Goal: Task Accomplishment & Management: Manage account settings

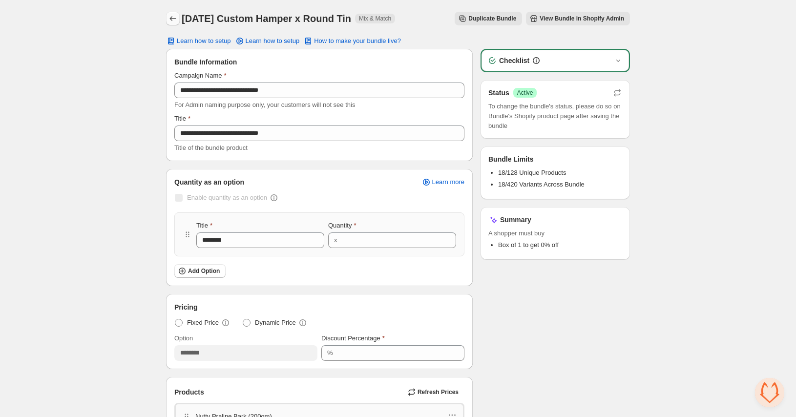
click at [168, 24] on button "Back" at bounding box center [173, 19] width 14 height 14
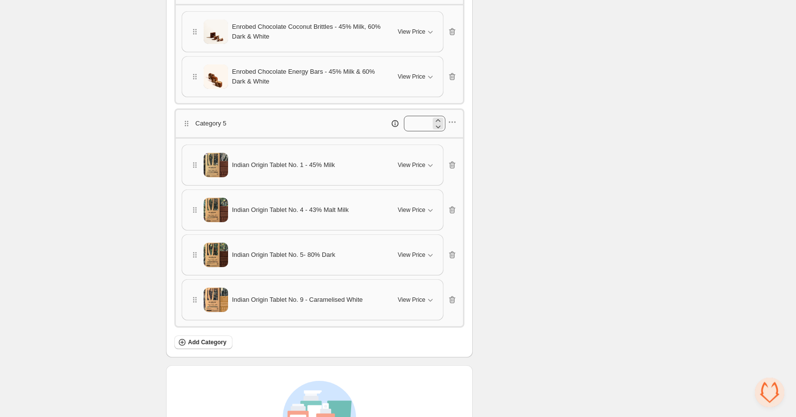
scroll to position [840, 0]
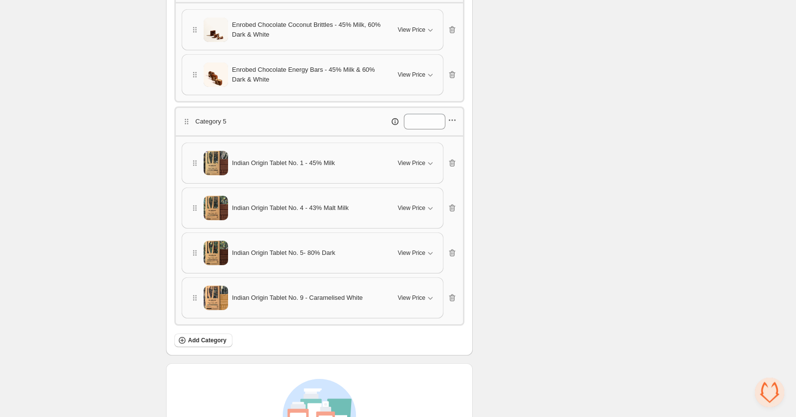
click at [456, 118] on icon "button" at bounding box center [453, 120] width 10 height 10
click at [450, 151] on span "Edit products" at bounding box center [457, 155] width 53 height 10
click at [451, 162] on icon "button" at bounding box center [453, 163] width 10 height 10
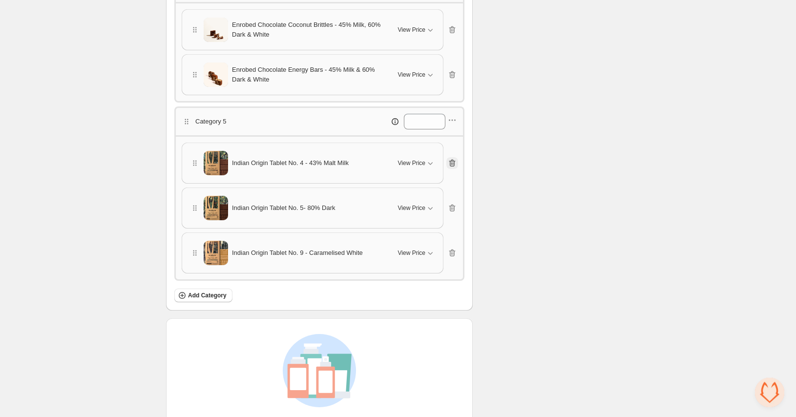
click at [454, 167] on icon "button" at bounding box center [453, 163] width 10 height 10
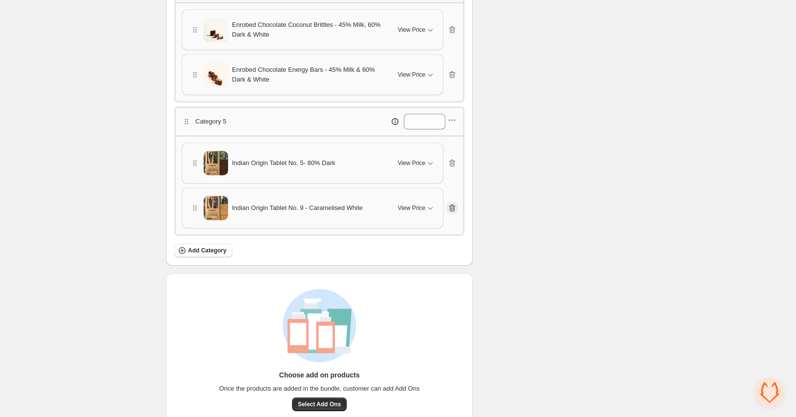
click at [453, 208] on icon "button" at bounding box center [453, 208] width 1 height 3
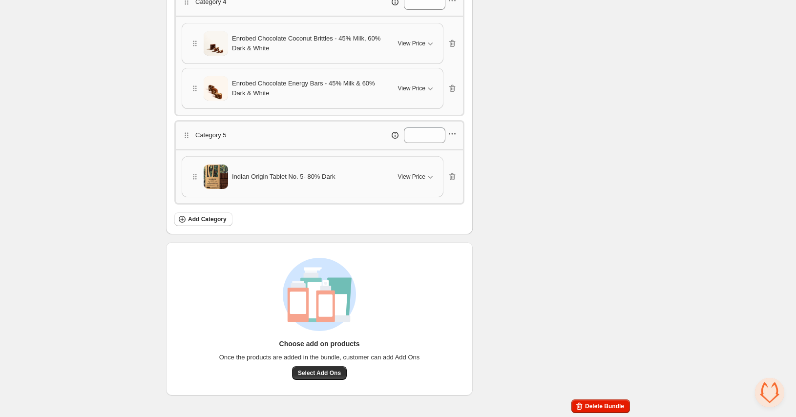
click at [450, 135] on icon "button" at bounding box center [453, 134] width 10 height 10
click at [440, 168] on span "Edit products" at bounding box center [457, 169] width 53 height 10
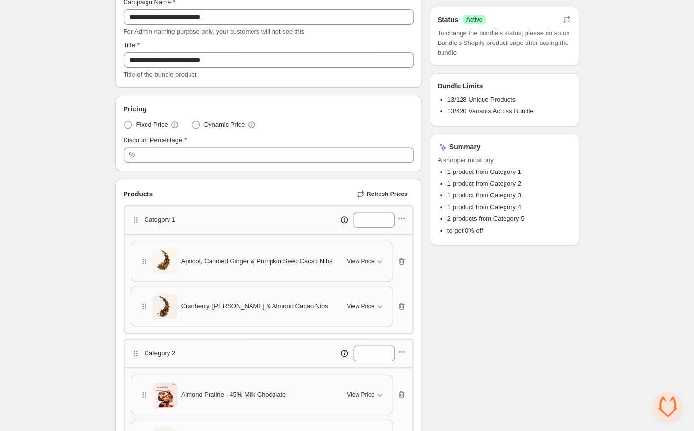
scroll to position [0, 0]
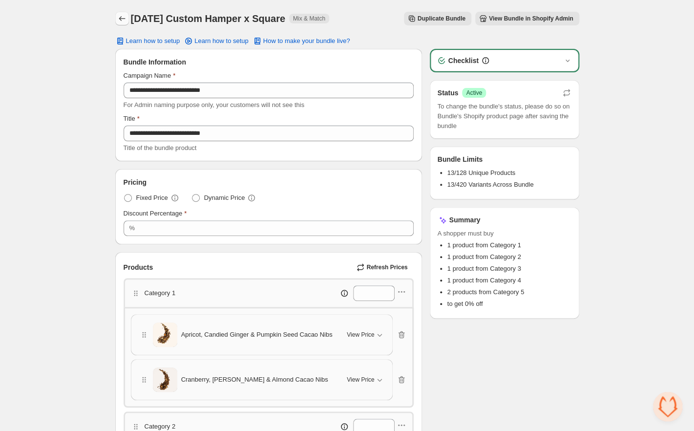
click at [119, 20] on icon "Back" at bounding box center [122, 19] width 10 height 10
